Goal: Obtain resource: Download file/media

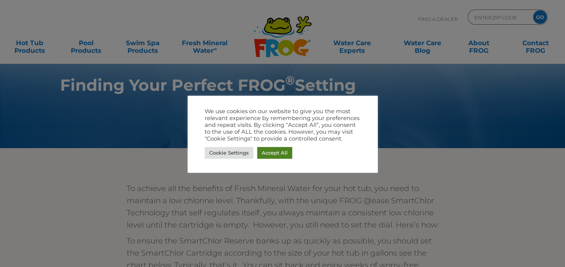
click at [273, 154] on link "Accept All" at bounding box center [274, 153] width 35 height 12
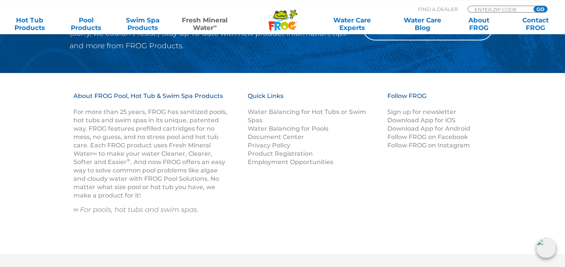
scroll to position [1074, 0]
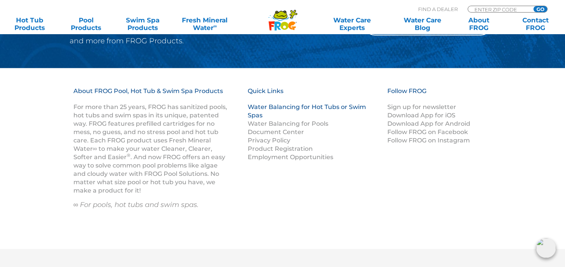
click at [280, 108] on link "Water Balancing for Hot Tubs or Swim Spas" at bounding box center [307, 111] width 118 height 16
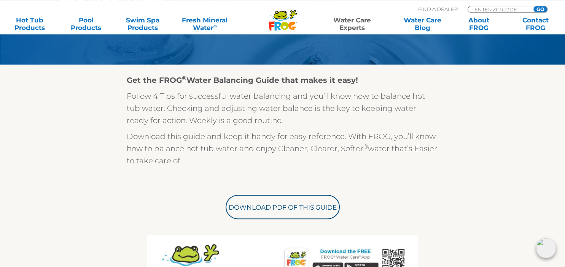
scroll to position [195, 0]
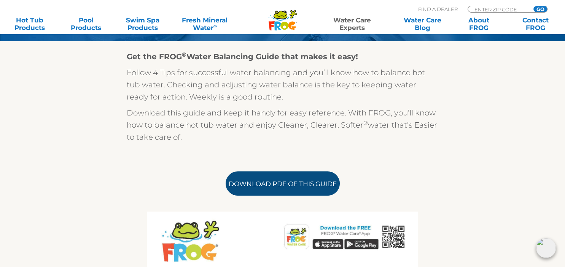
click at [285, 186] on link "Download PDF of this Guide" at bounding box center [282, 183] width 114 height 24
